Goal: Information Seeking & Learning: Compare options

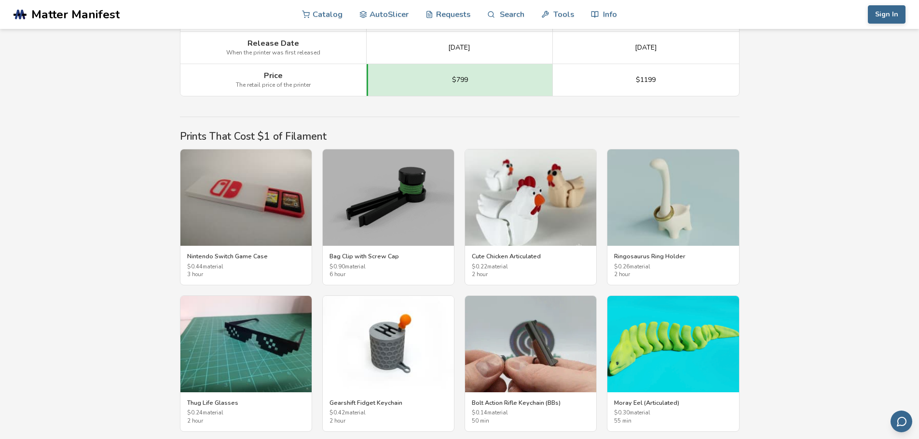
scroll to position [1476, 0]
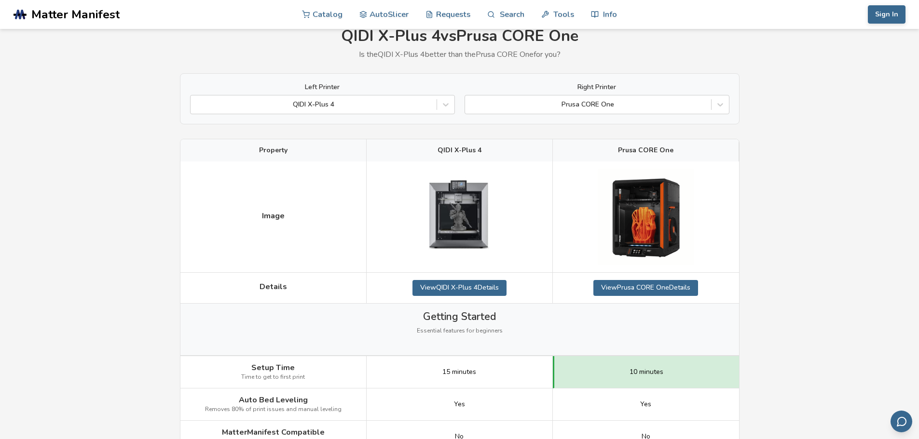
scroll to position [0, 0]
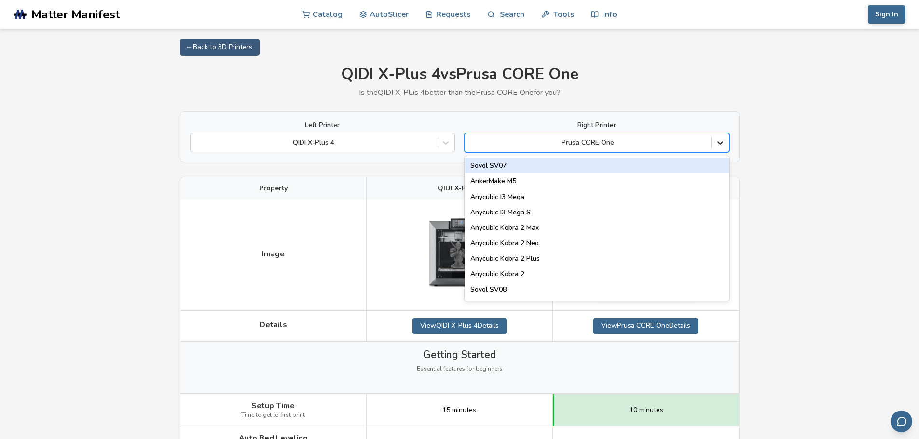
click at [719, 143] on icon at bounding box center [720, 143] width 6 height 3
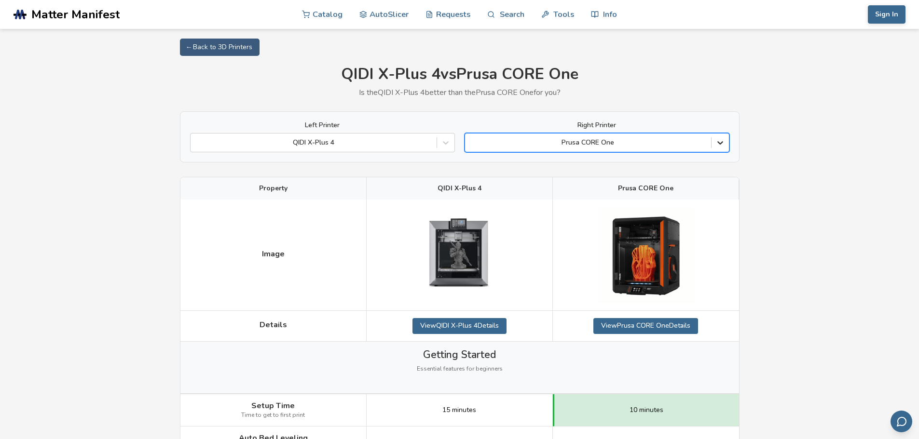
click at [721, 143] on icon at bounding box center [720, 143] width 6 height 3
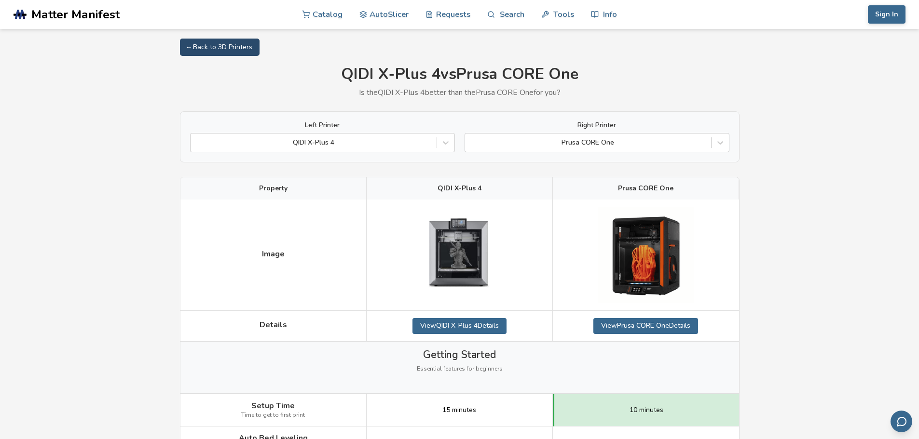
click at [215, 47] on link "← Back to 3D Printers" at bounding box center [220, 47] width 80 height 17
select select "**********"
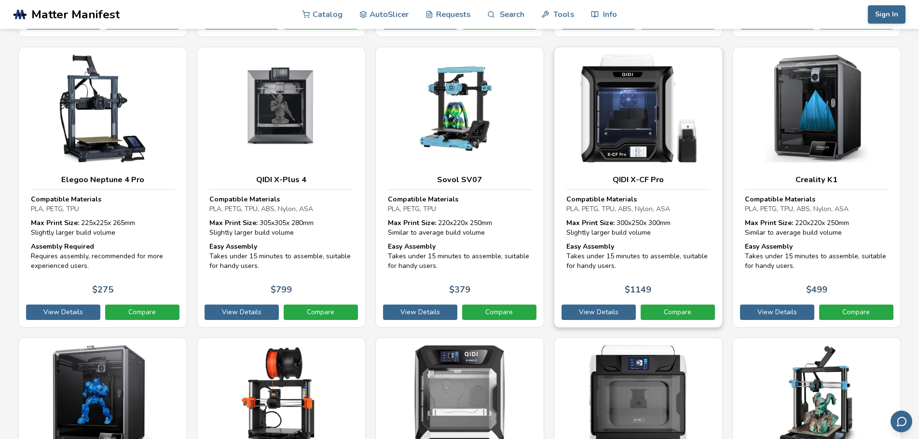
scroll to position [2518, 0]
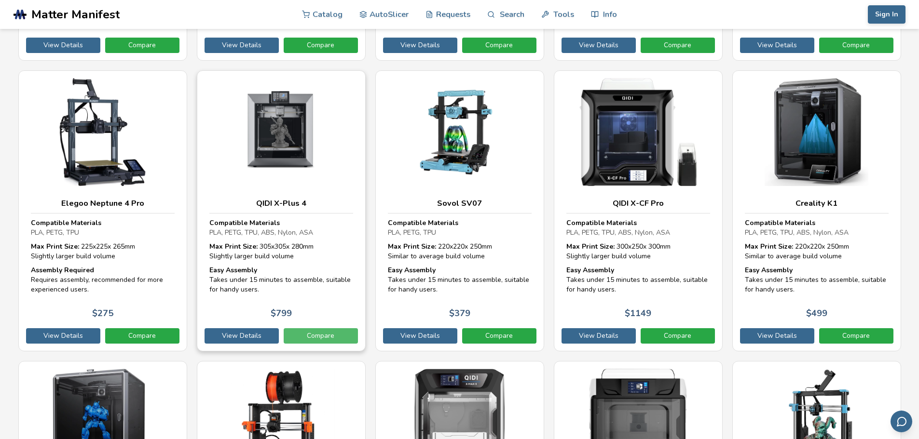
click at [332, 340] on link "Compare" at bounding box center [321, 336] width 74 height 15
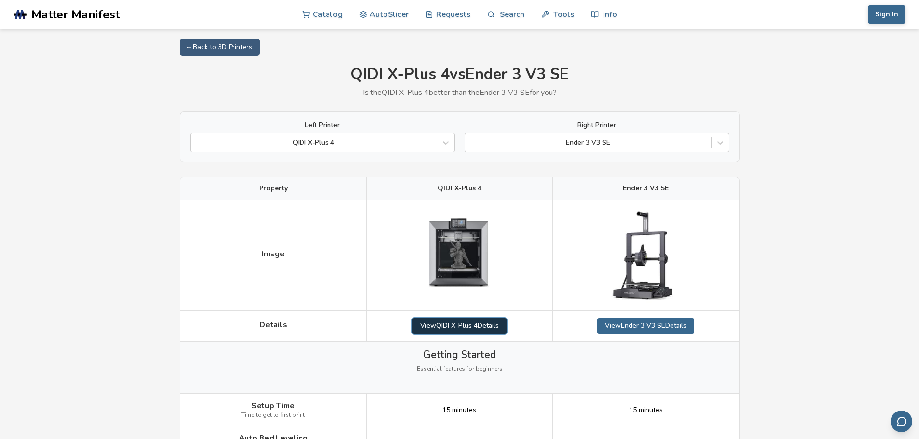
click at [481, 325] on link "View QIDI X-Plus 4 Details" at bounding box center [459, 325] width 94 height 15
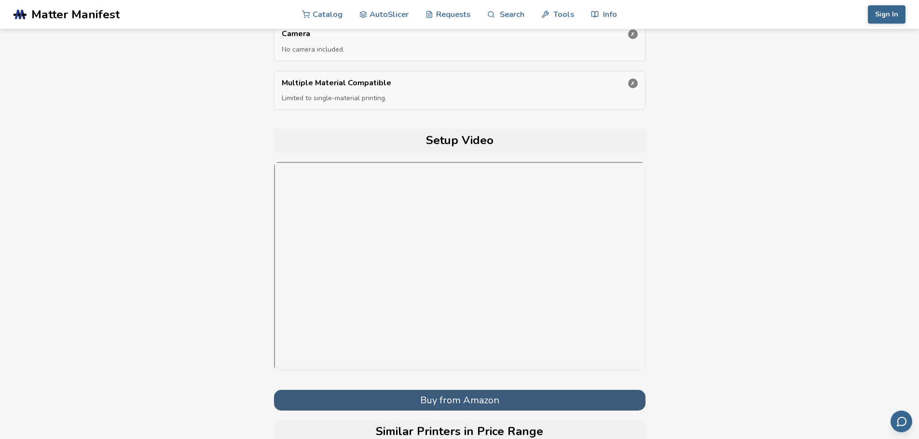
scroll to position [3300, 0]
